Goal: Task Accomplishment & Management: Manage account settings

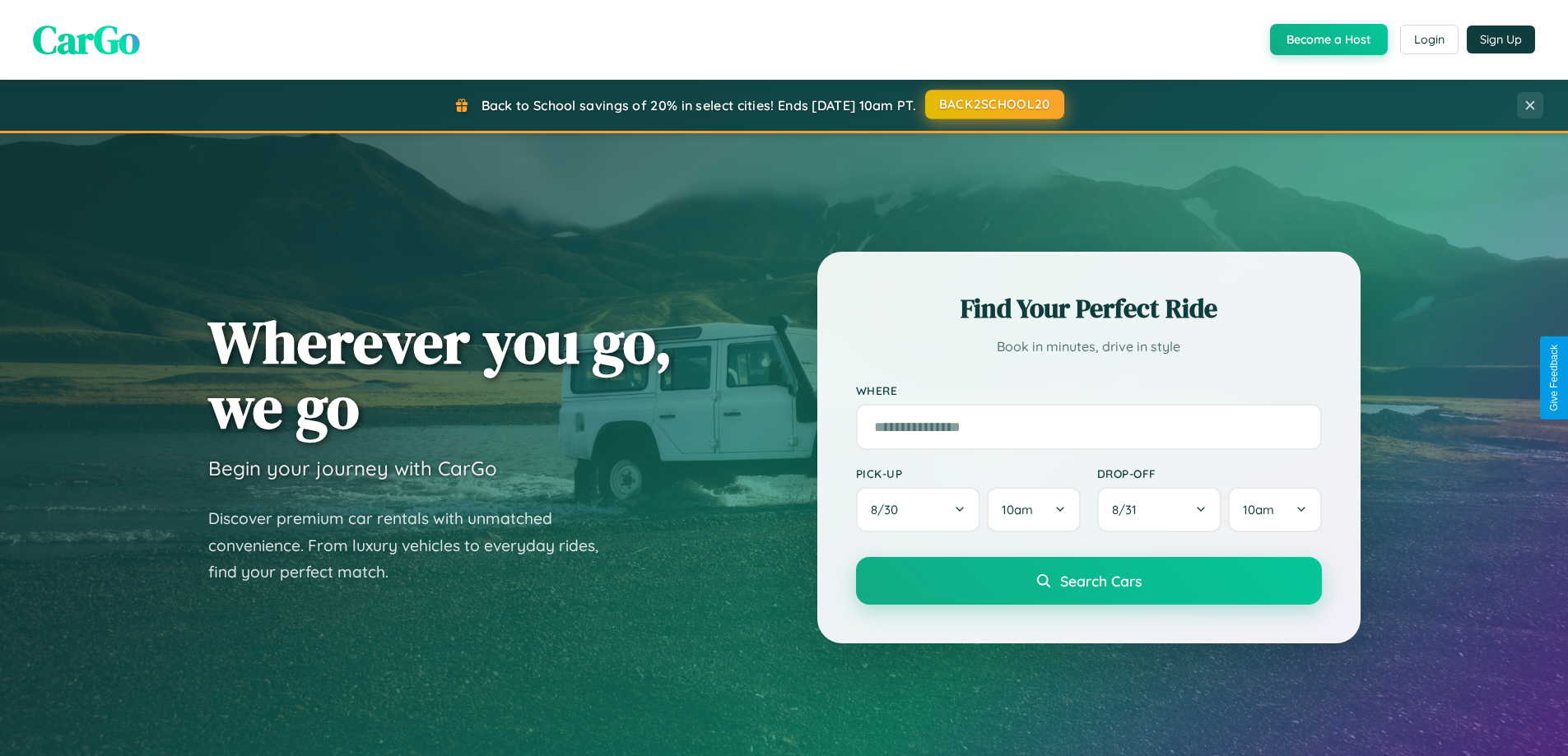
click at [993, 105] on button "BACK2SCHOOL20" at bounding box center [995, 104] width 139 height 29
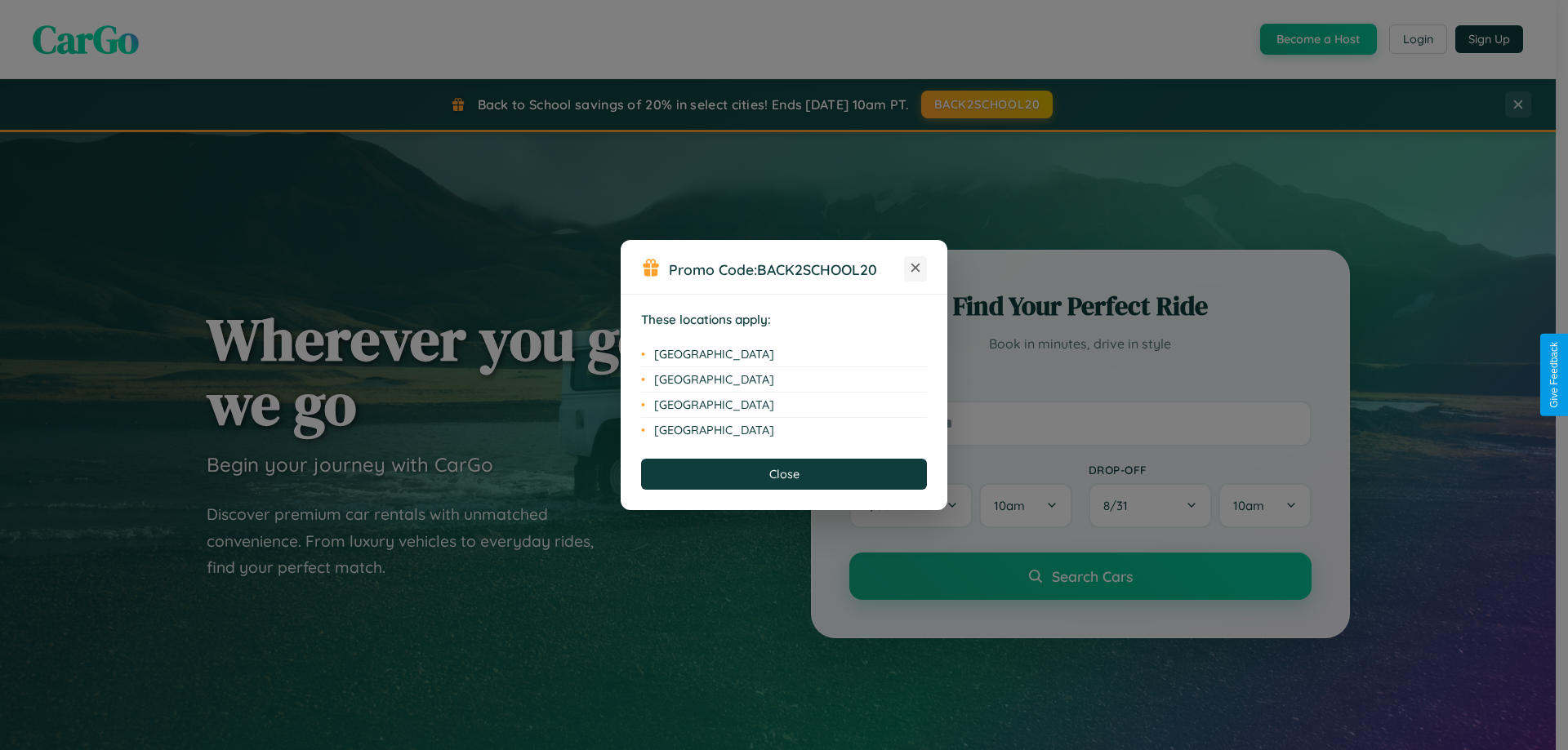
click at [916, 269] on icon at bounding box center [916, 268] width 9 height 9
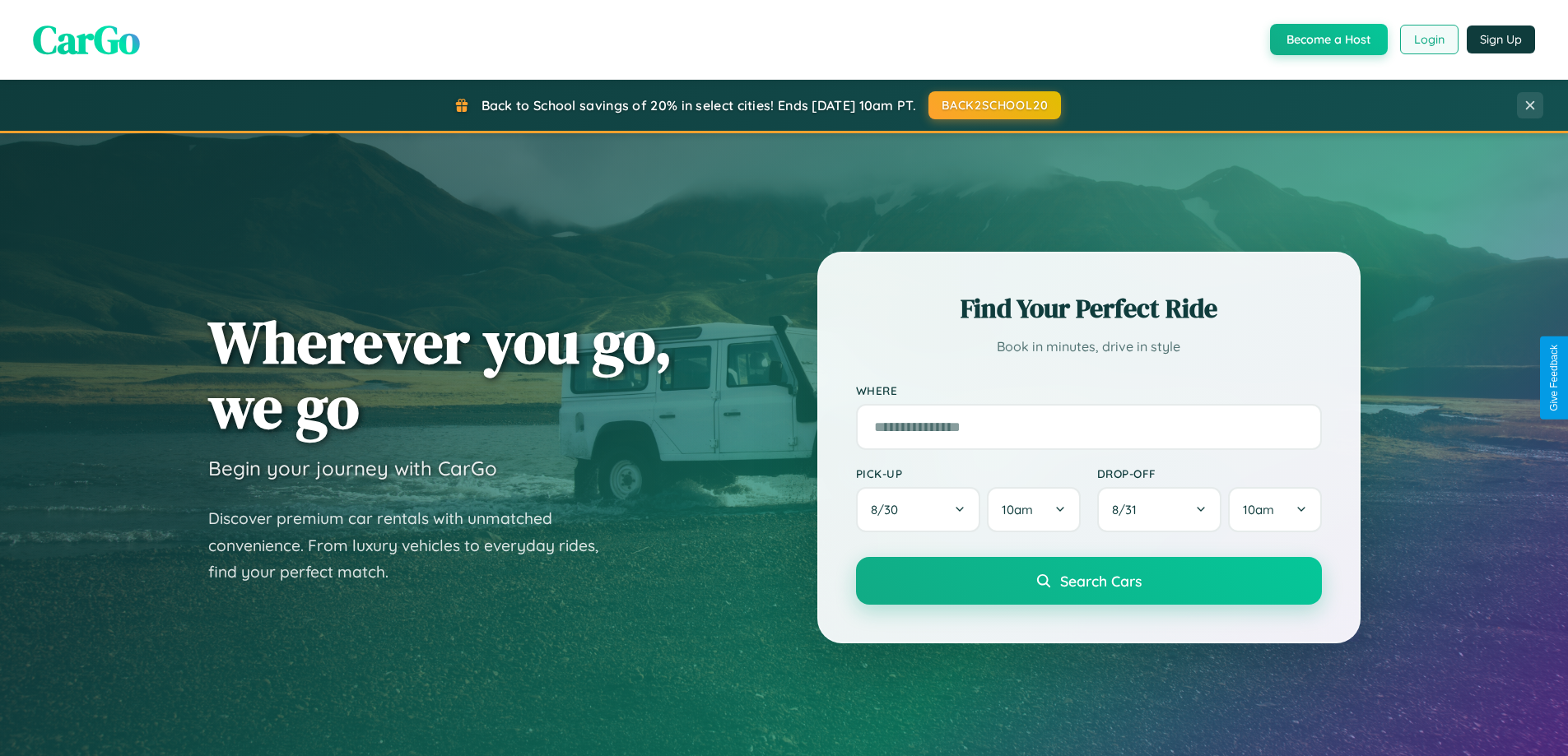
click at [1428, 40] on button "Login" at bounding box center [1430, 40] width 58 height 29
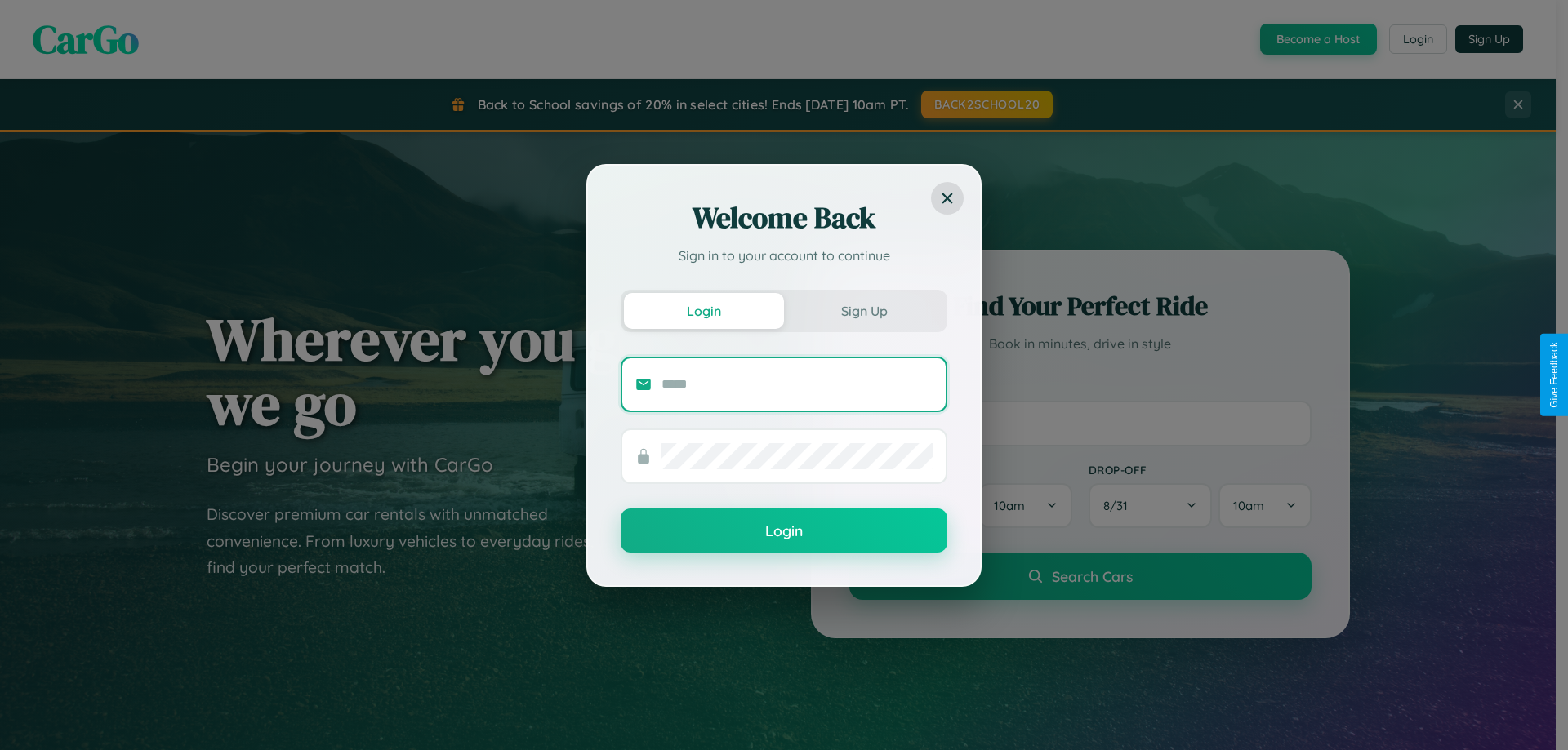
click at [797, 384] on input "text" at bounding box center [797, 384] width 271 height 26
type input "**********"
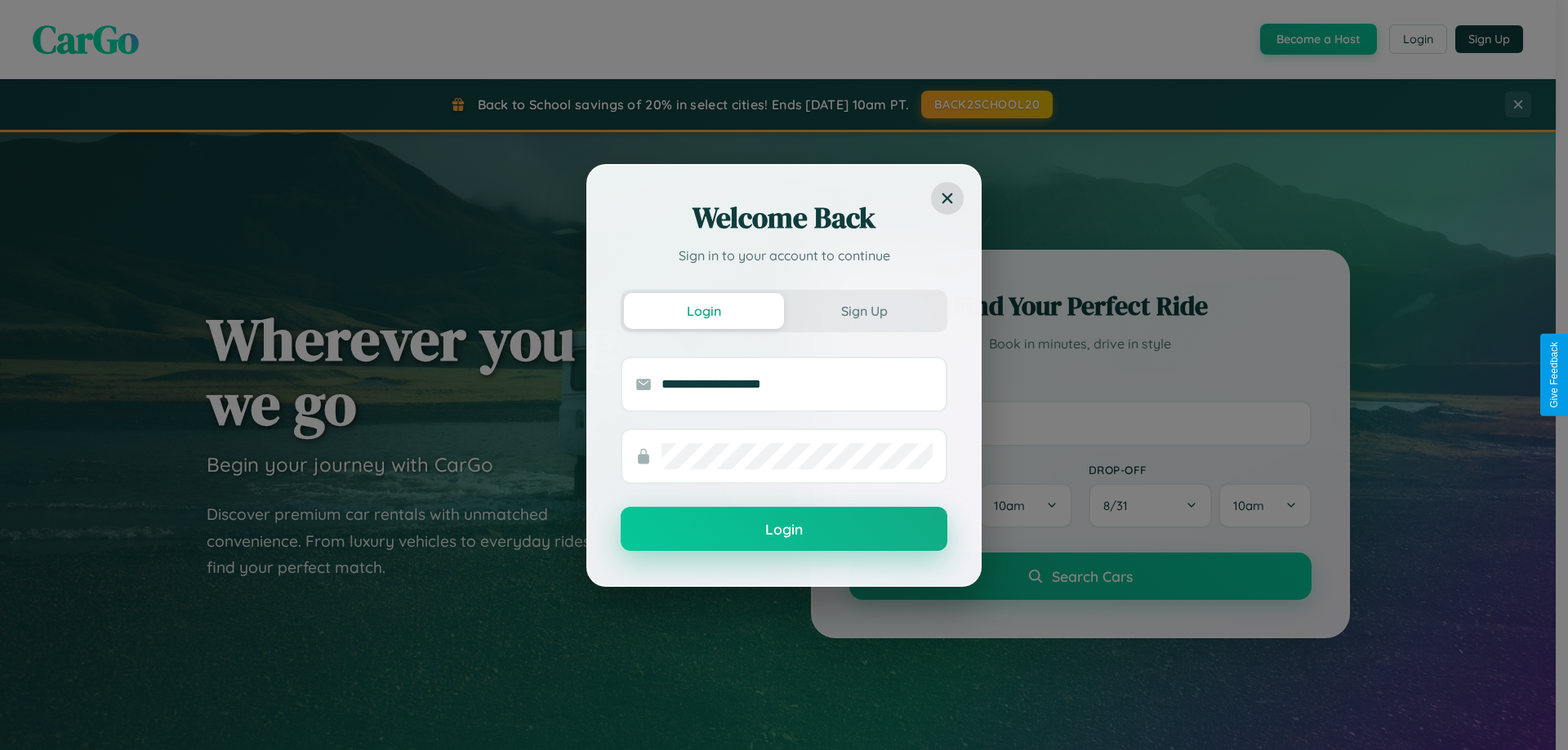
click at [784, 530] on button "Login" at bounding box center [784, 529] width 327 height 44
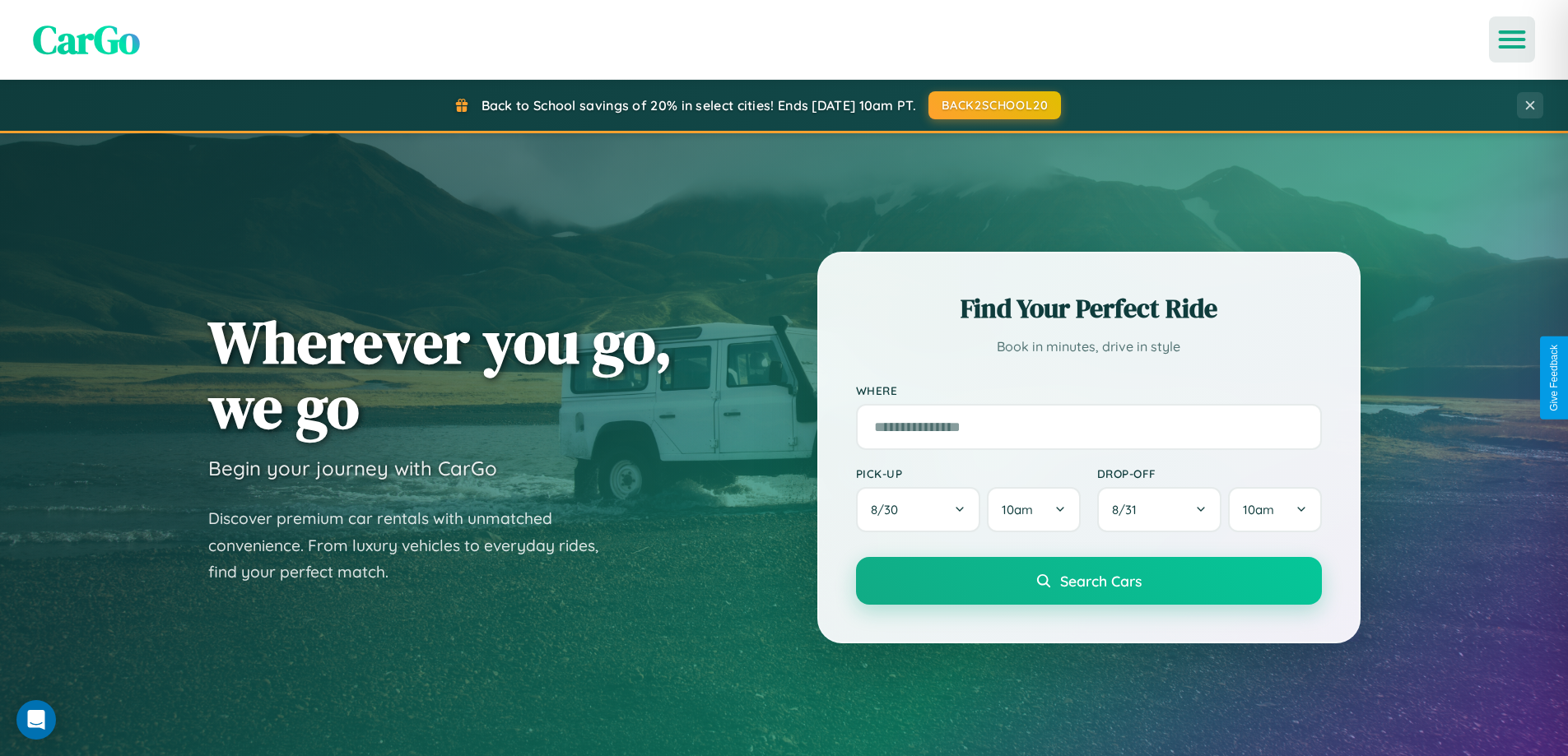
click at [1512, 40] on icon "Open menu" at bounding box center [1513, 39] width 24 height 15
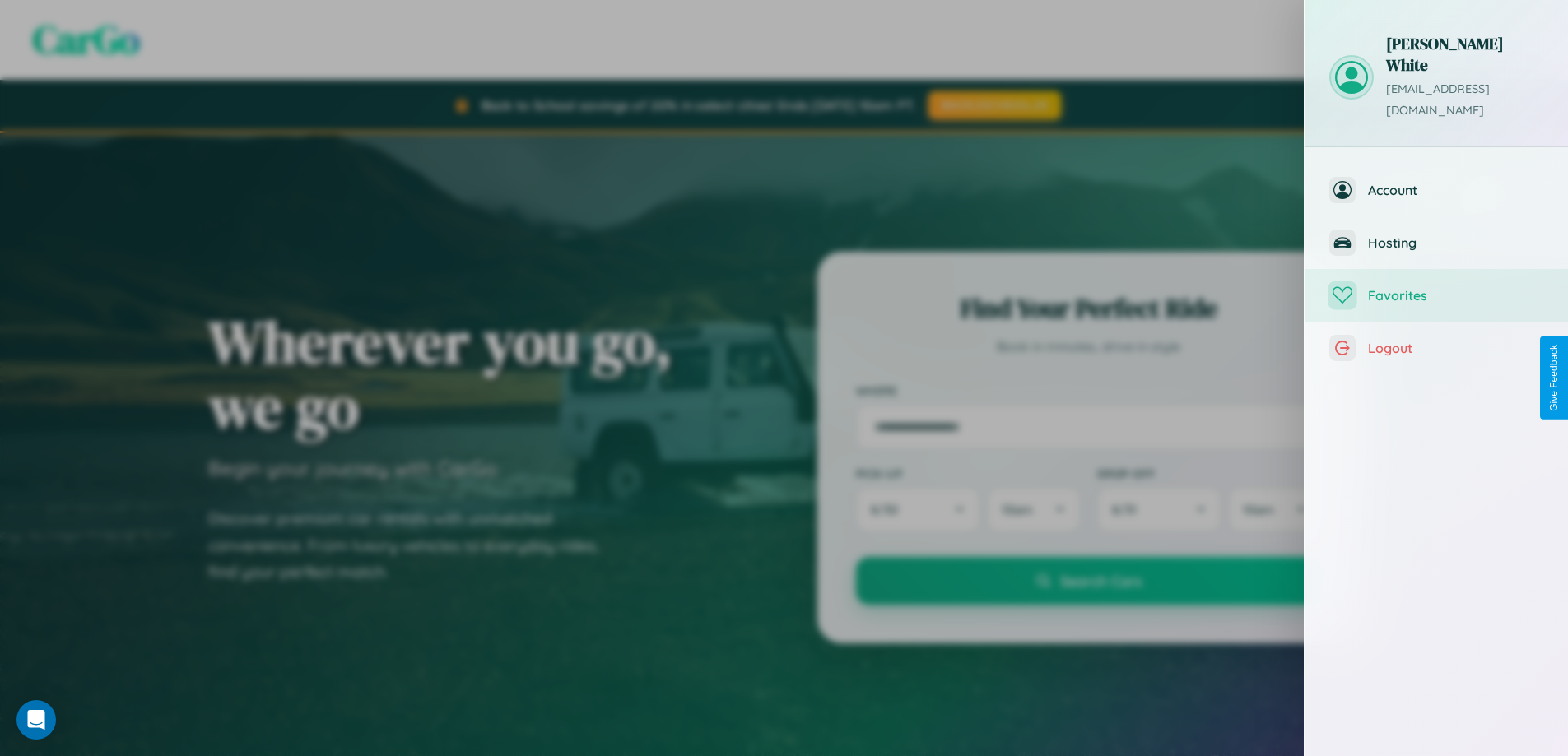
click at [1436, 287] on span "Favorites" at bounding box center [1455, 295] width 175 height 16
